Goal: Browse casually

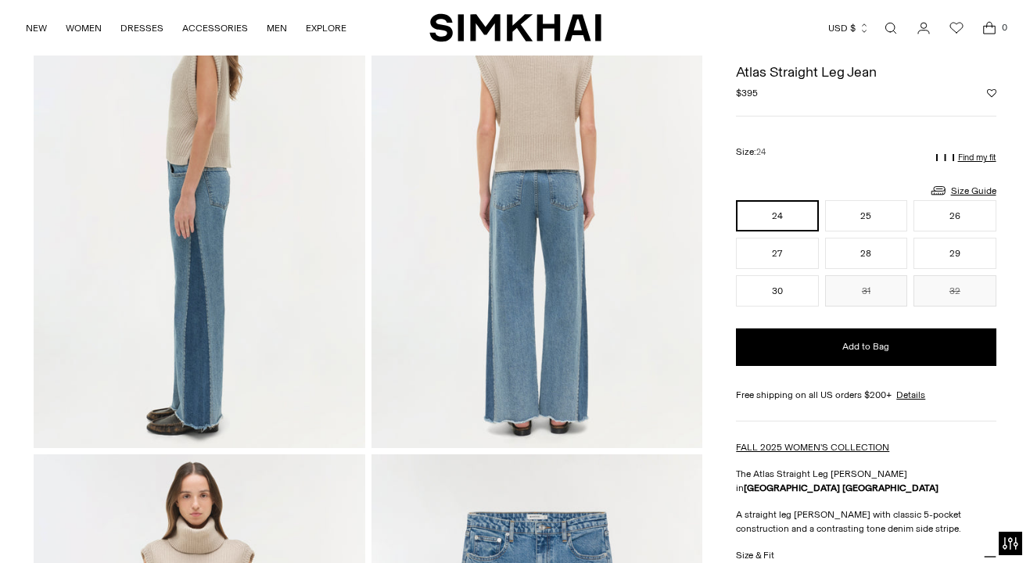
scroll to position [665, 0]
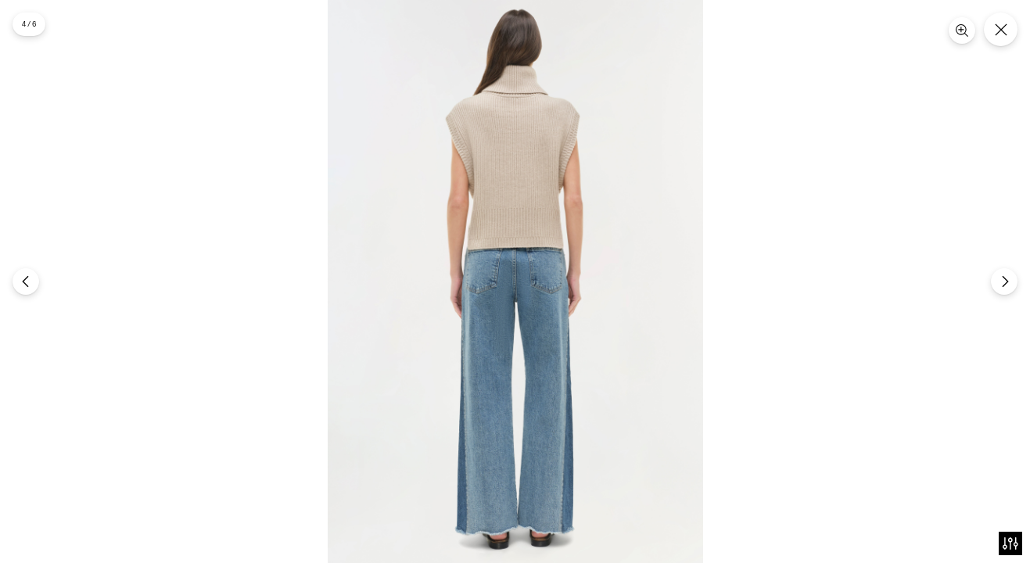
drag, startPoint x: 559, startPoint y: 217, endPoint x: 300, endPoint y: 172, distance: 262.8
click at [306, 182] on div at bounding box center [515, 281] width 1030 height 563
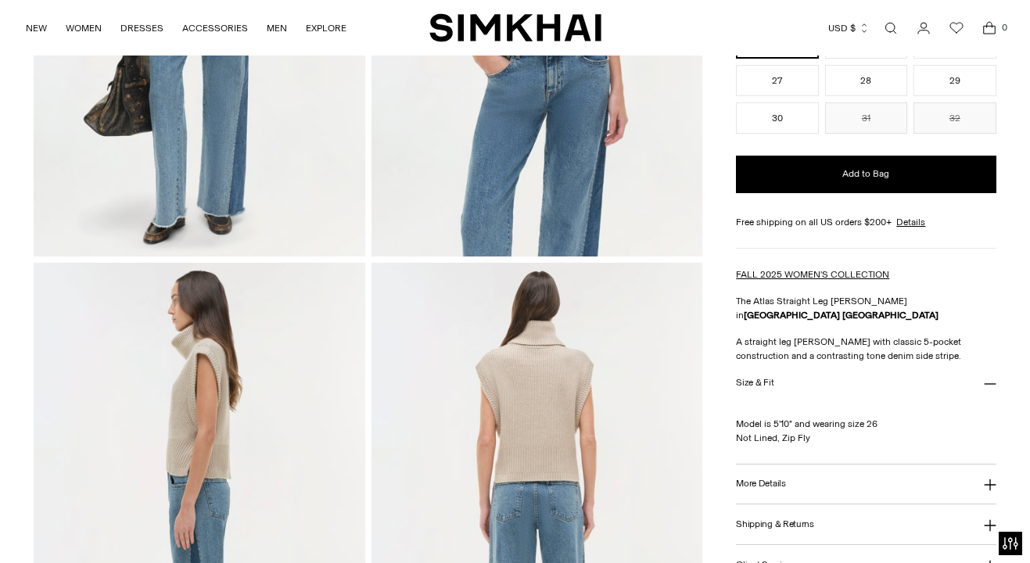
scroll to position [120, 0]
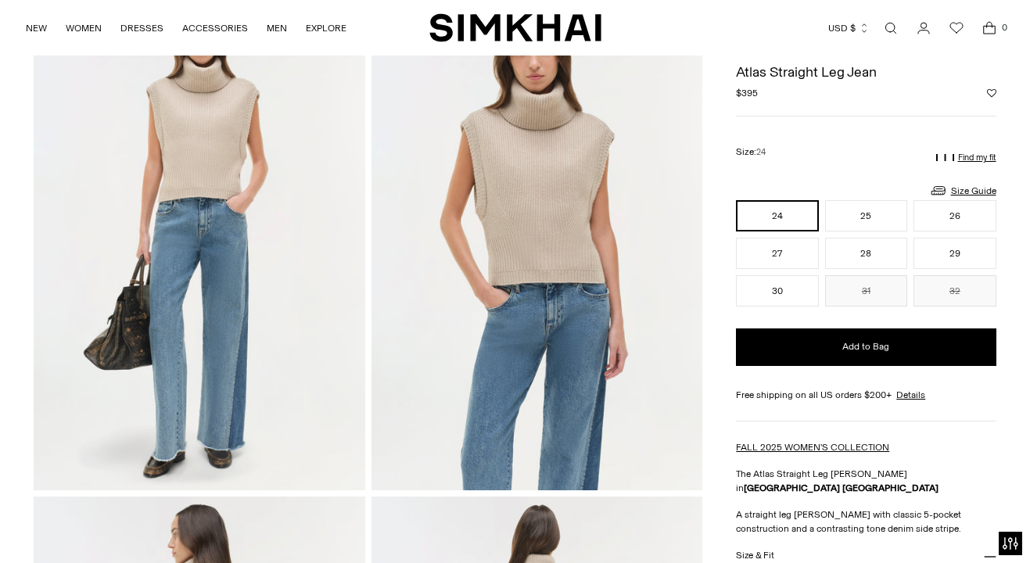
click at [135, 117] on img at bounding box center [199, 242] width 331 height 497
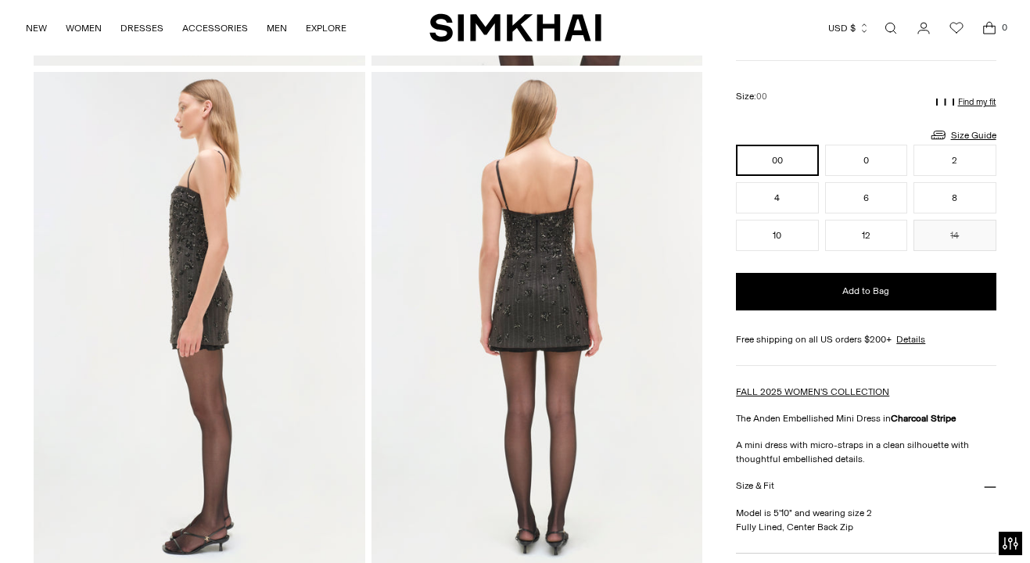
scroll to position [545, 0]
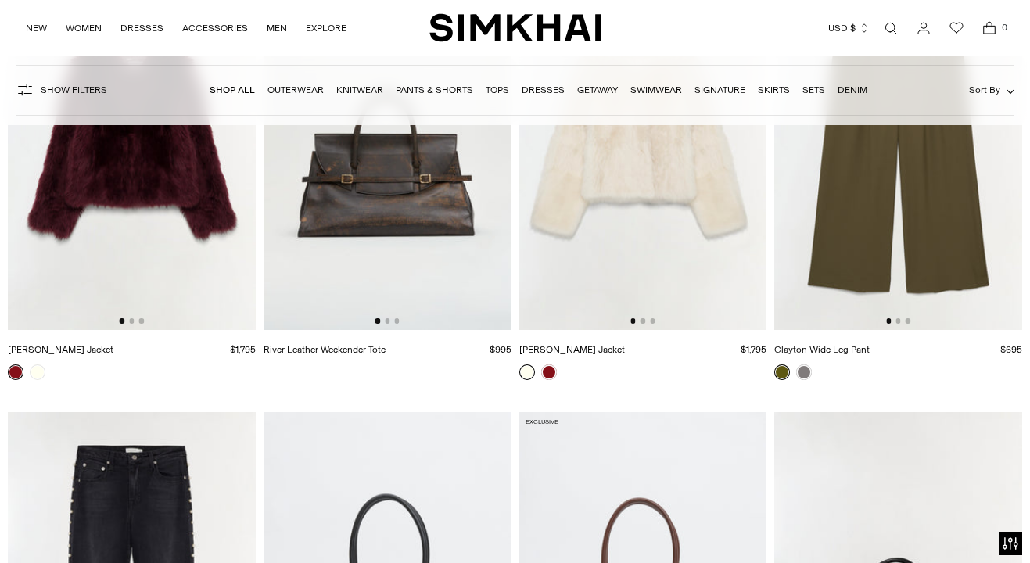
scroll to position [3672, 0]
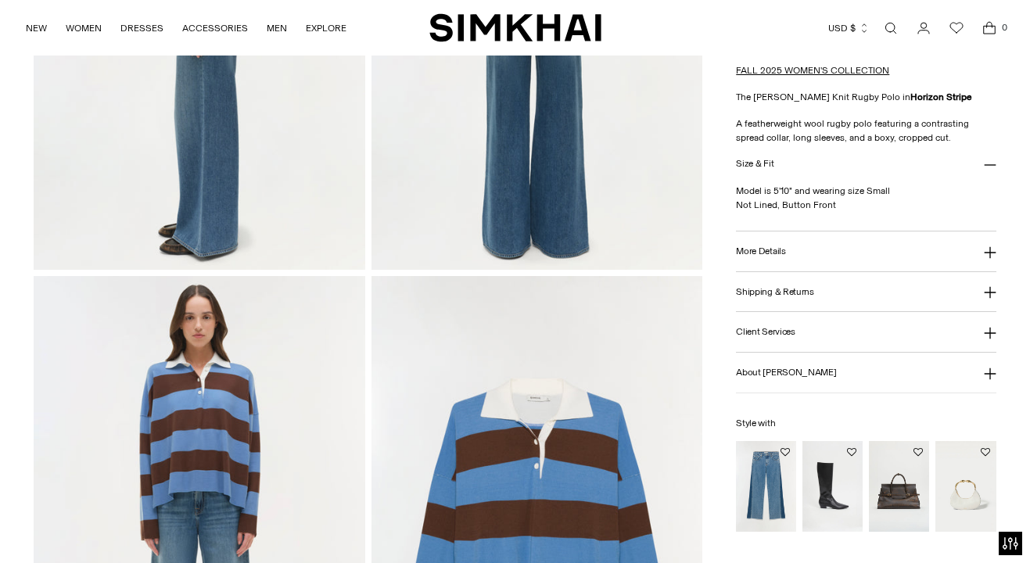
scroll to position [1032, 0]
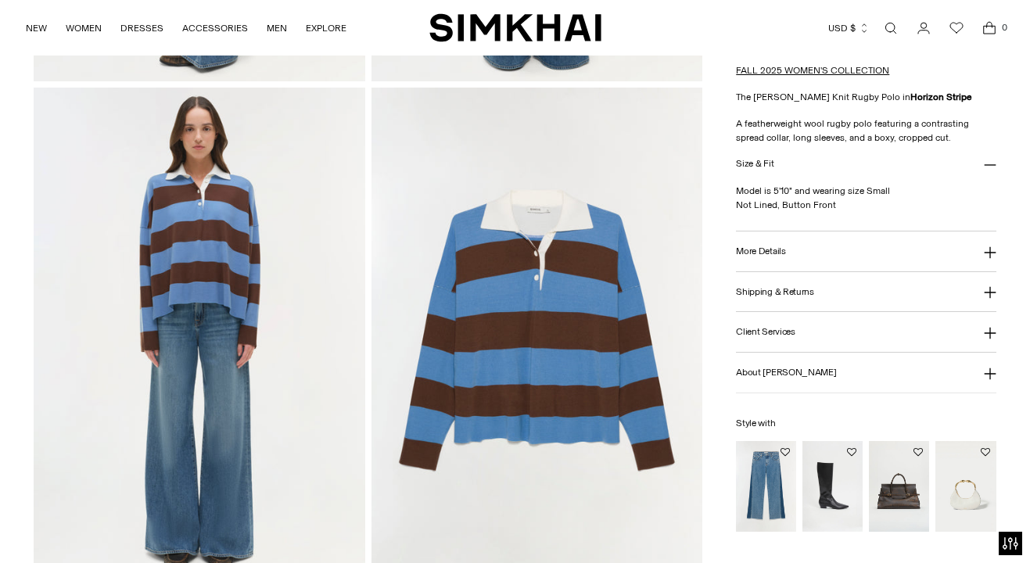
click at [510, 287] on img at bounding box center [537, 336] width 331 height 497
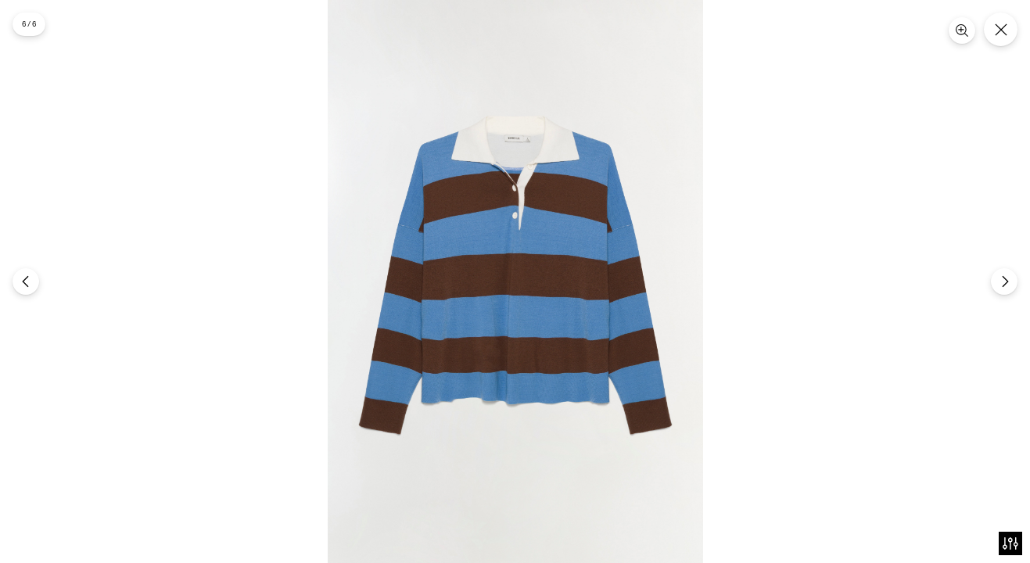
click at [185, 264] on div at bounding box center [515, 281] width 1030 height 563
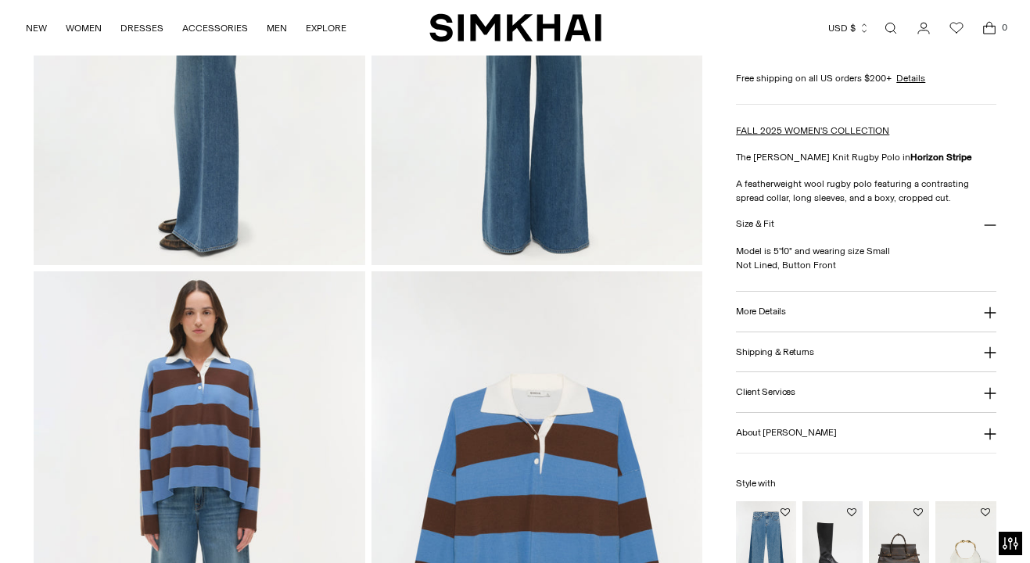
scroll to position [1175, 0]
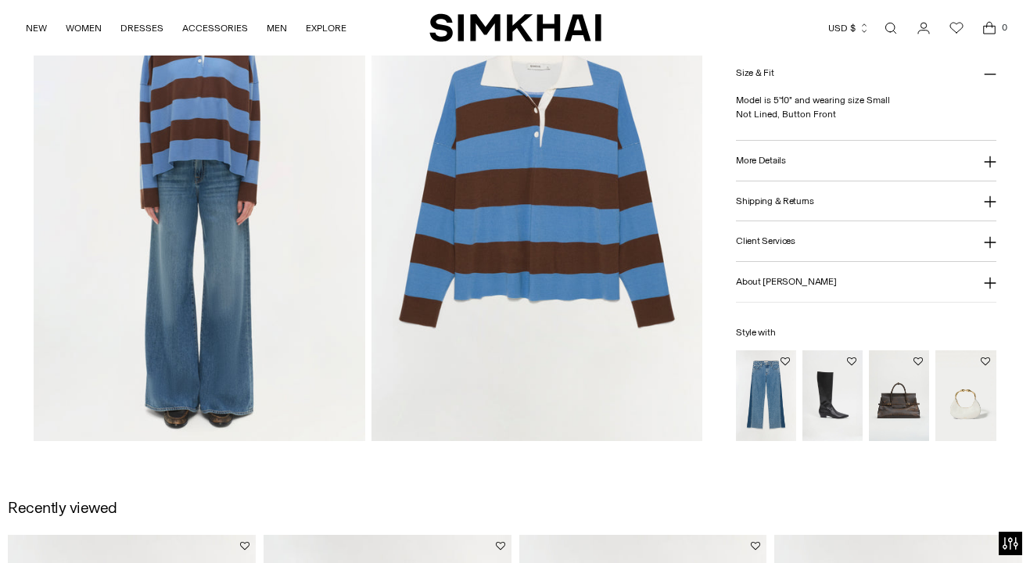
click at [225, 225] on img at bounding box center [199, 192] width 331 height 497
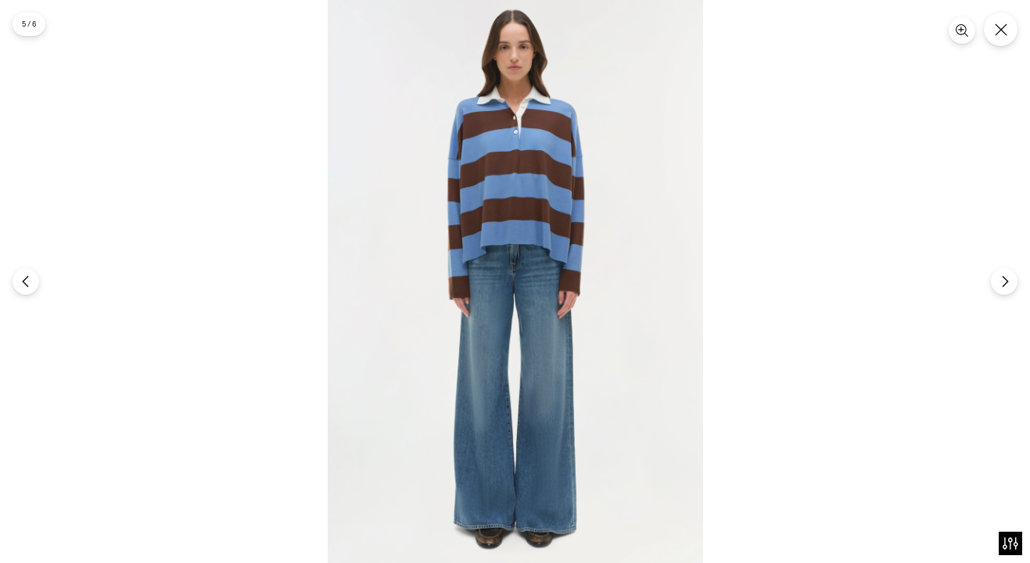
drag, startPoint x: 491, startPoint y: 233, endPoint x: 275, endPoint y: 198, distance: 218.8
click at [257, 206] on div at bounding box center [515, 281] width 1030 height 563
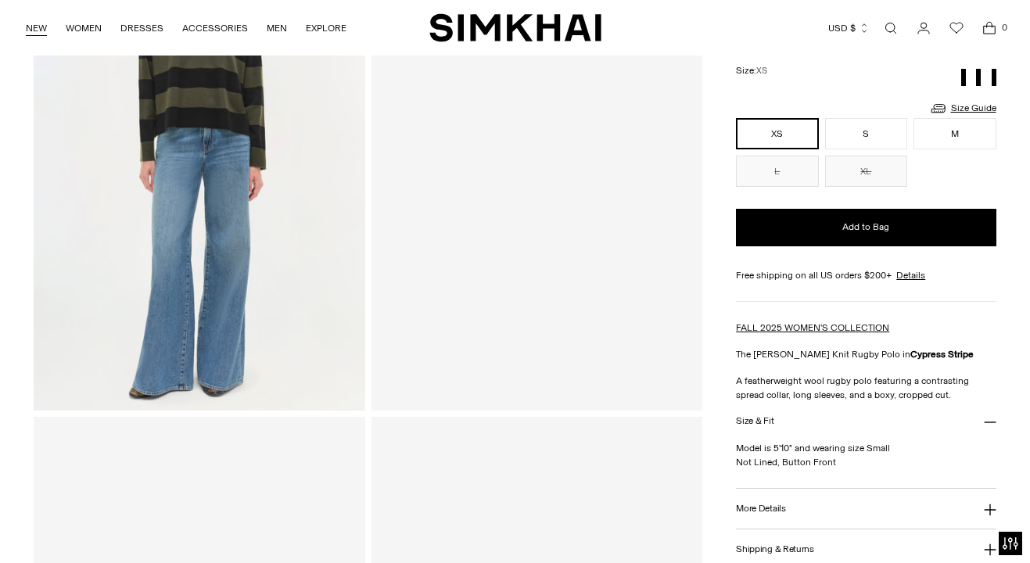
scroll to position [199, 0]
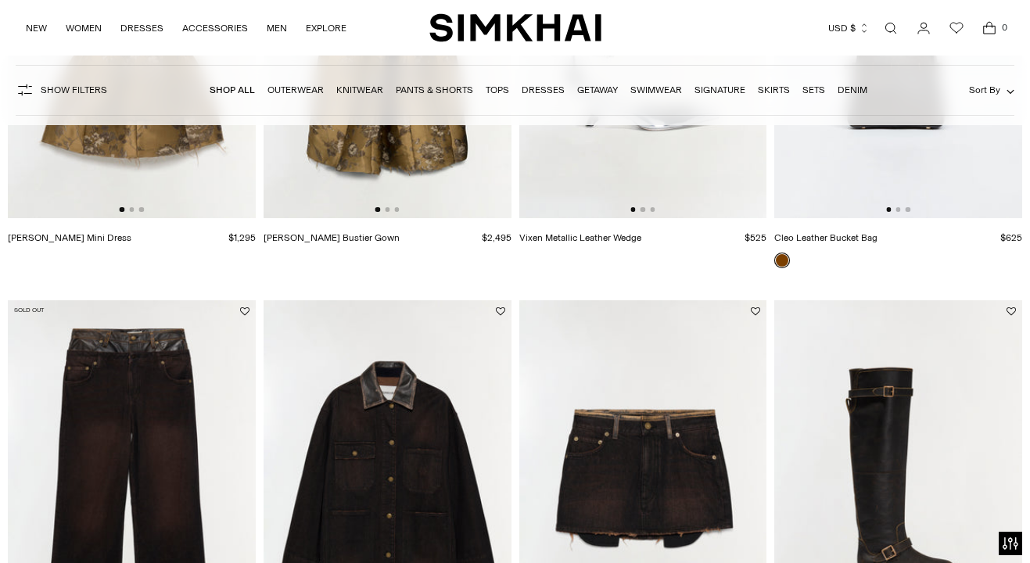
scroll to position [2505, 0]
